Goal: Information Seeking & Learning: Learn about a topic

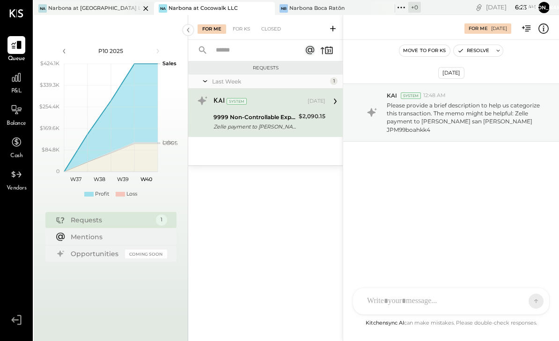
click at [87, 8] on div "Narbona at [GEOGRAPHIC_DATA] LLC" at bounding box center [94, 8] width 92 height 7
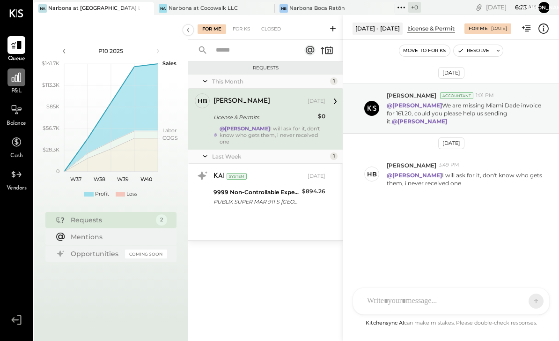
click at [18, 82] on icon at bounding box center [16, 77] width 12 height 12
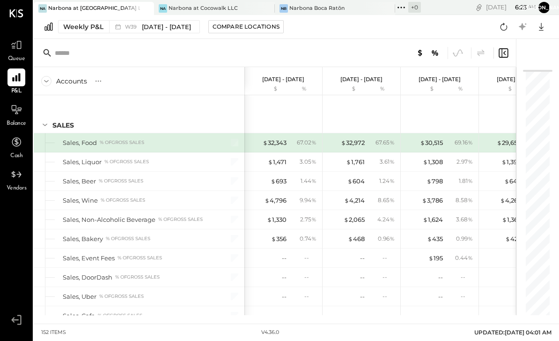
click at [58, 82] on div "Accounts" at bounding box center [71, 80] width 31 height 9
click at [44, 80] on icon at bounding box center [46, 81] width 10 height 10
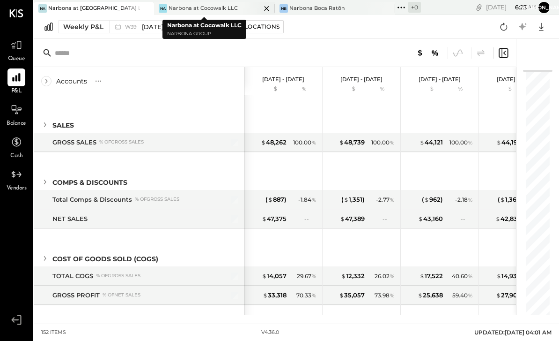
click at [196, 8] on div "Narbona at Cocowalk LLC" at bounding box center [203, 8] width 69 height 7
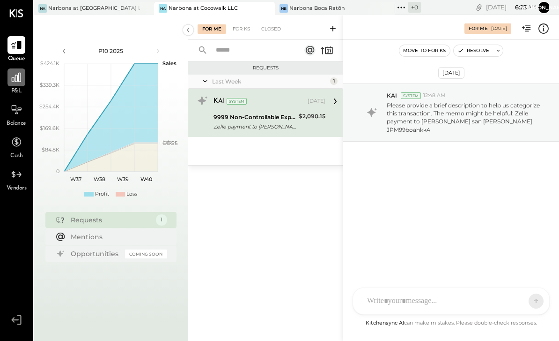
click at [22, 81] on icon at bounding box center [16, 77] width 12 height 12
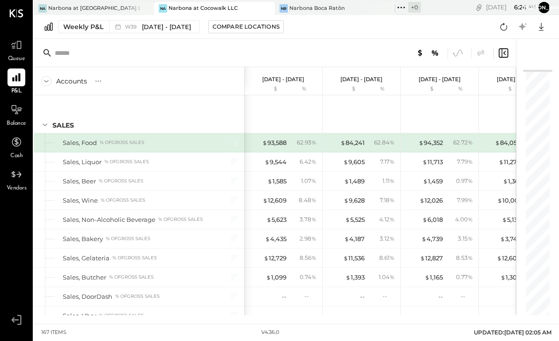
click at [58, 85] on div "Accounts" at bounding box center [71, 80] width 31 height 9
click at [49, 84] on icon at bounding box center [46, 81] width 10 height 10
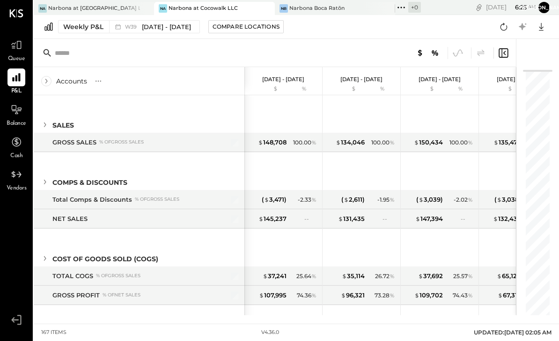
click at [505, 56] on icon at bounding box center [503, 52] width 11 height 11
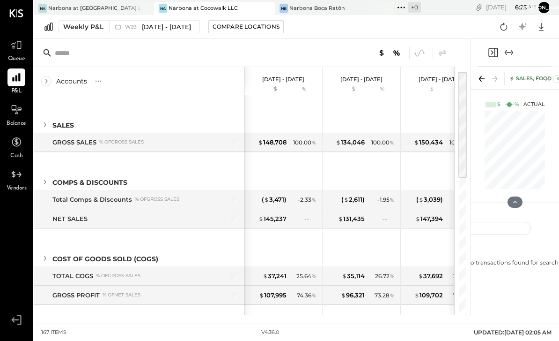
click at [496, 54] on icon "Close panel" at bounding box center [493, 52] width 11 height 11
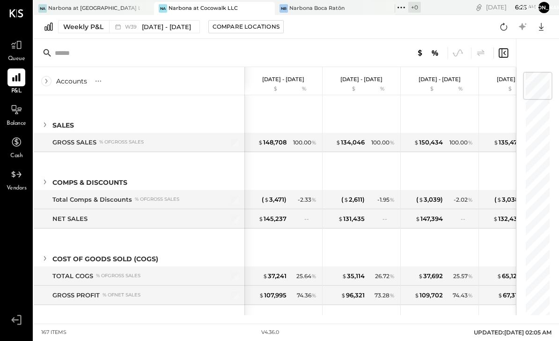
click at [50, 124] on icon at bounding box center [45, 124] width 10 height 10
